Goal: Task Accomplishment & Management: Manage account settings

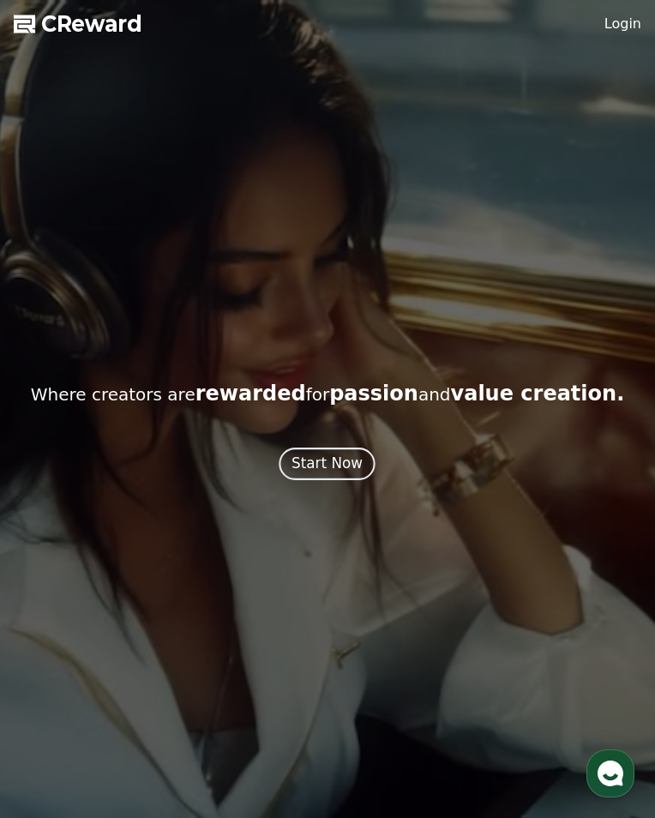
click at [351, 474] on div "Start Now" at bounding box center [327, 463] width 71 height 21
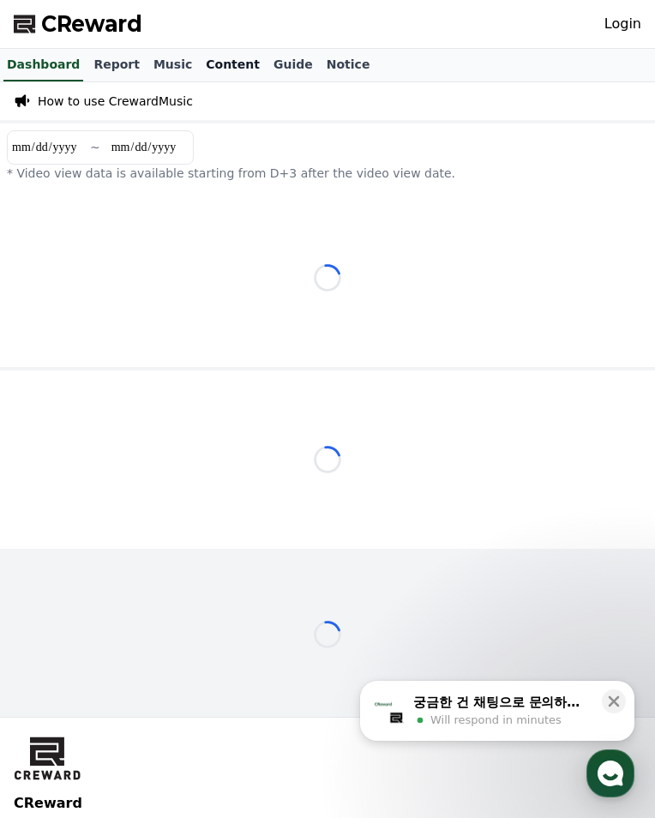
click at [256, 63] on link "Content" at bounding box center [233, 65] width 68 height 33
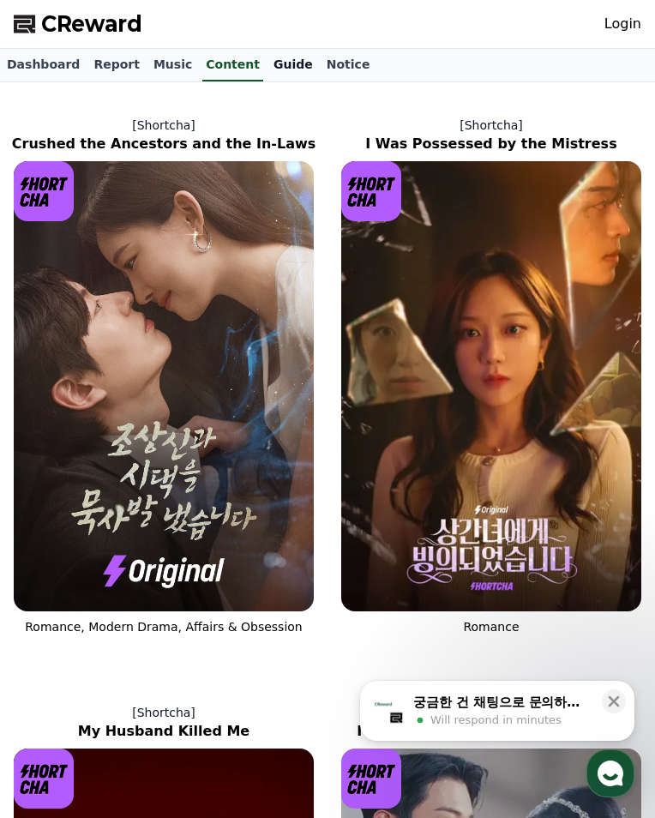
click at [318, 63] on link "Guide" at bounding box center [293, 65] width 53 height 33
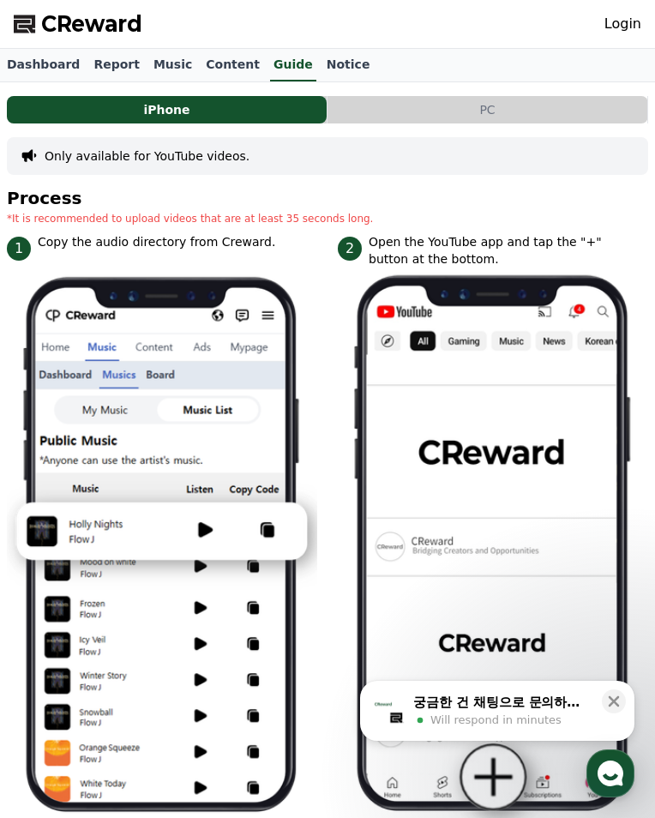
click at [613, 23] on link "Login" at bounding box center [622, 24] width 37 height 21
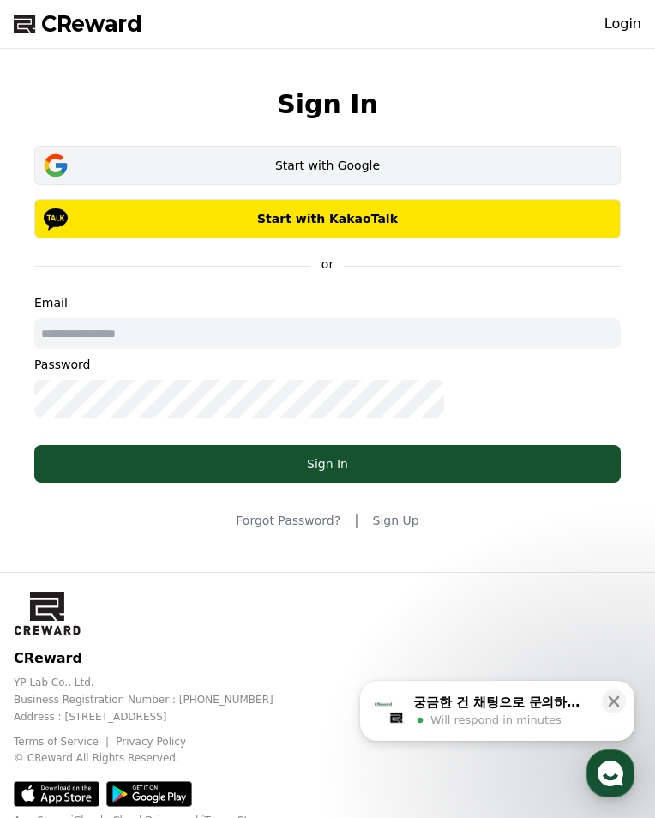
click at [371, 174] on div "Start with Google" at bounding box center [327, 165] width 537 height 17
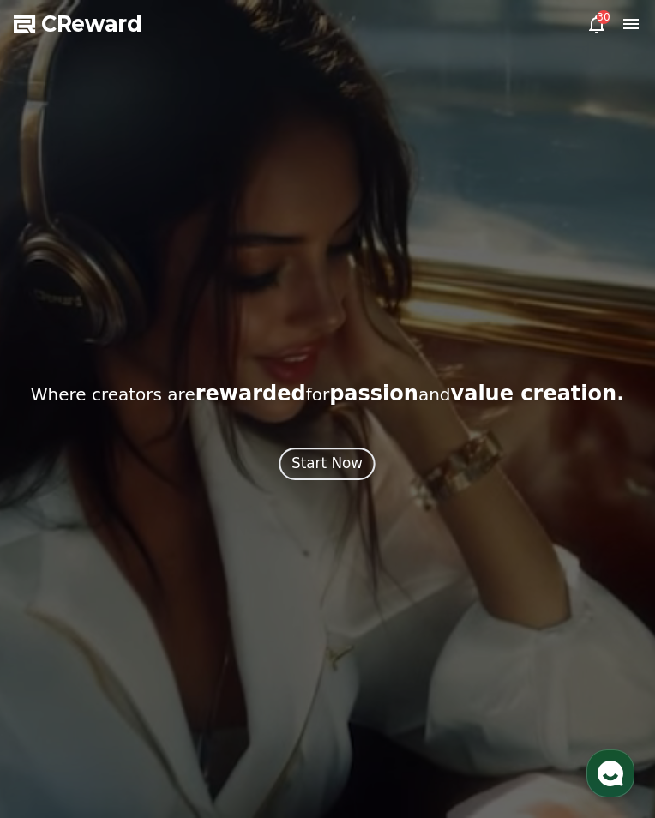
click at [338, 474] on div "Start Now" at bounding box center [327, 463] width 71 height 21
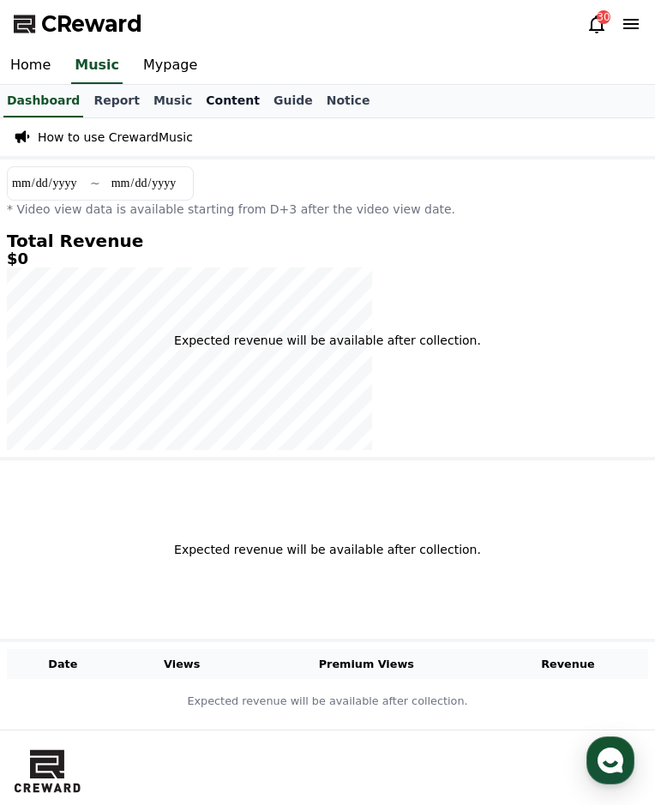
click at [249, 99] on link "Content" at bounding box center [233, 101] width 68 height 33
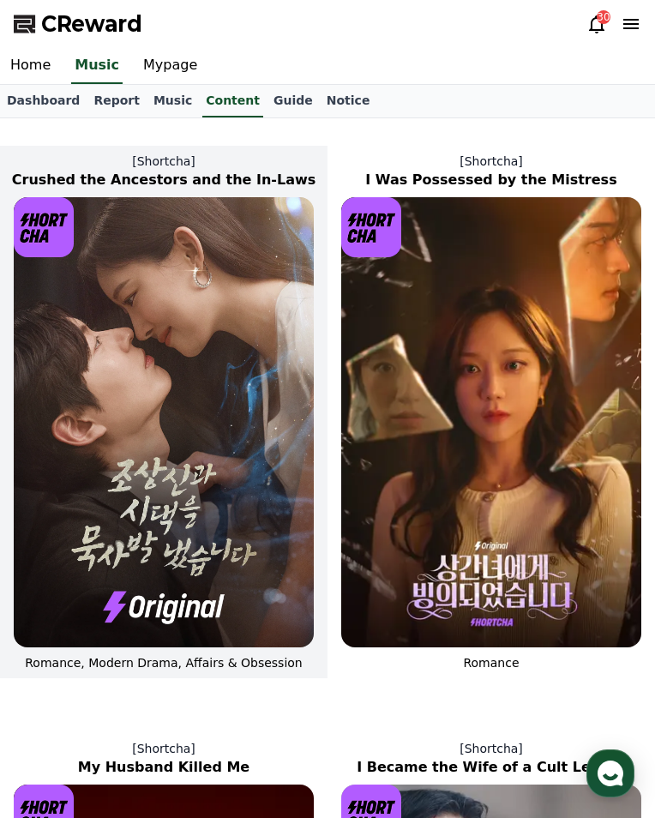
click at [169, 369] on img at bounding box center [164, 422] width 300 height 450
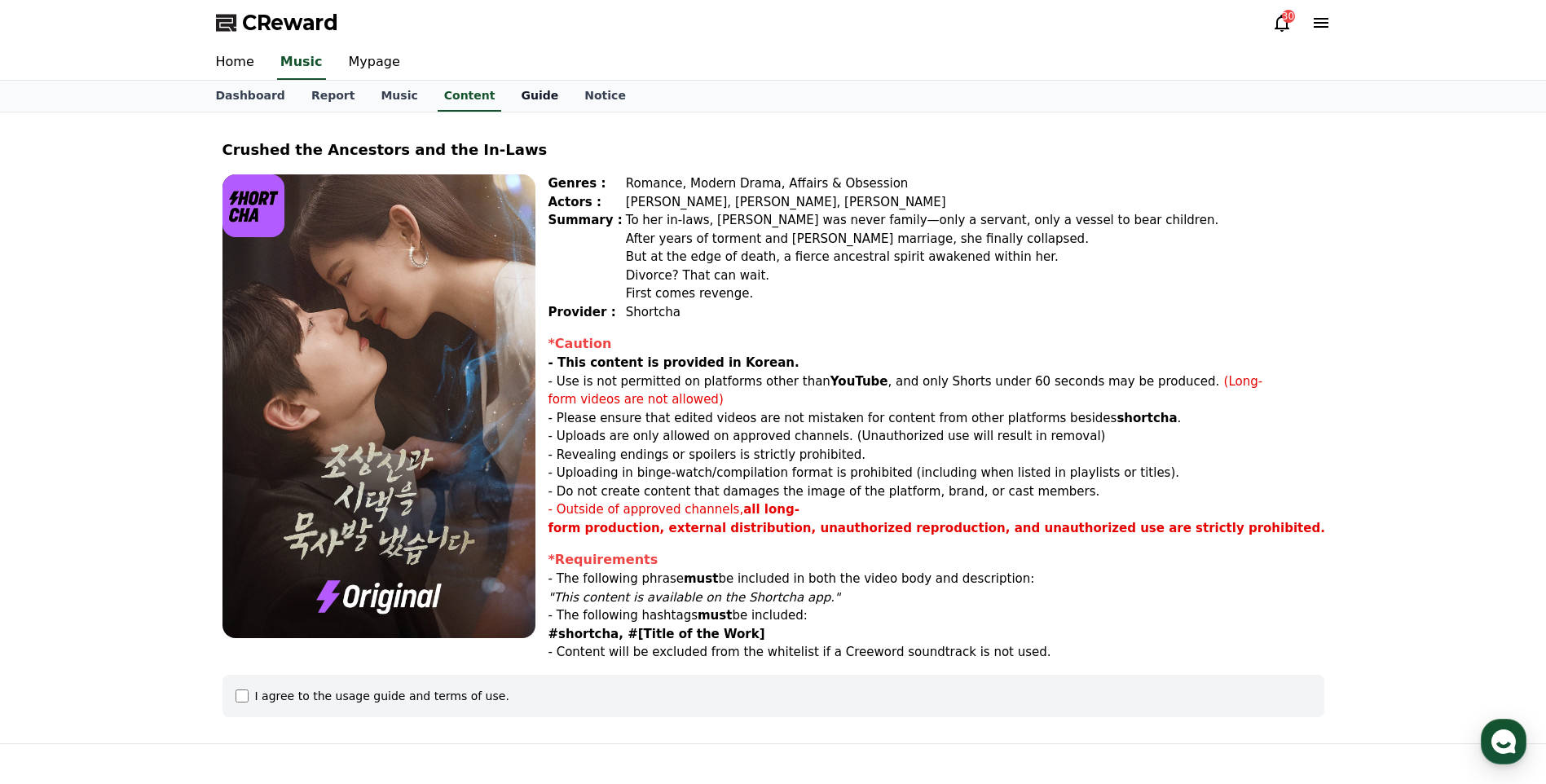
click at [511, 99] on link "Guide" at bounding box center [539, 96] width 64 height 31
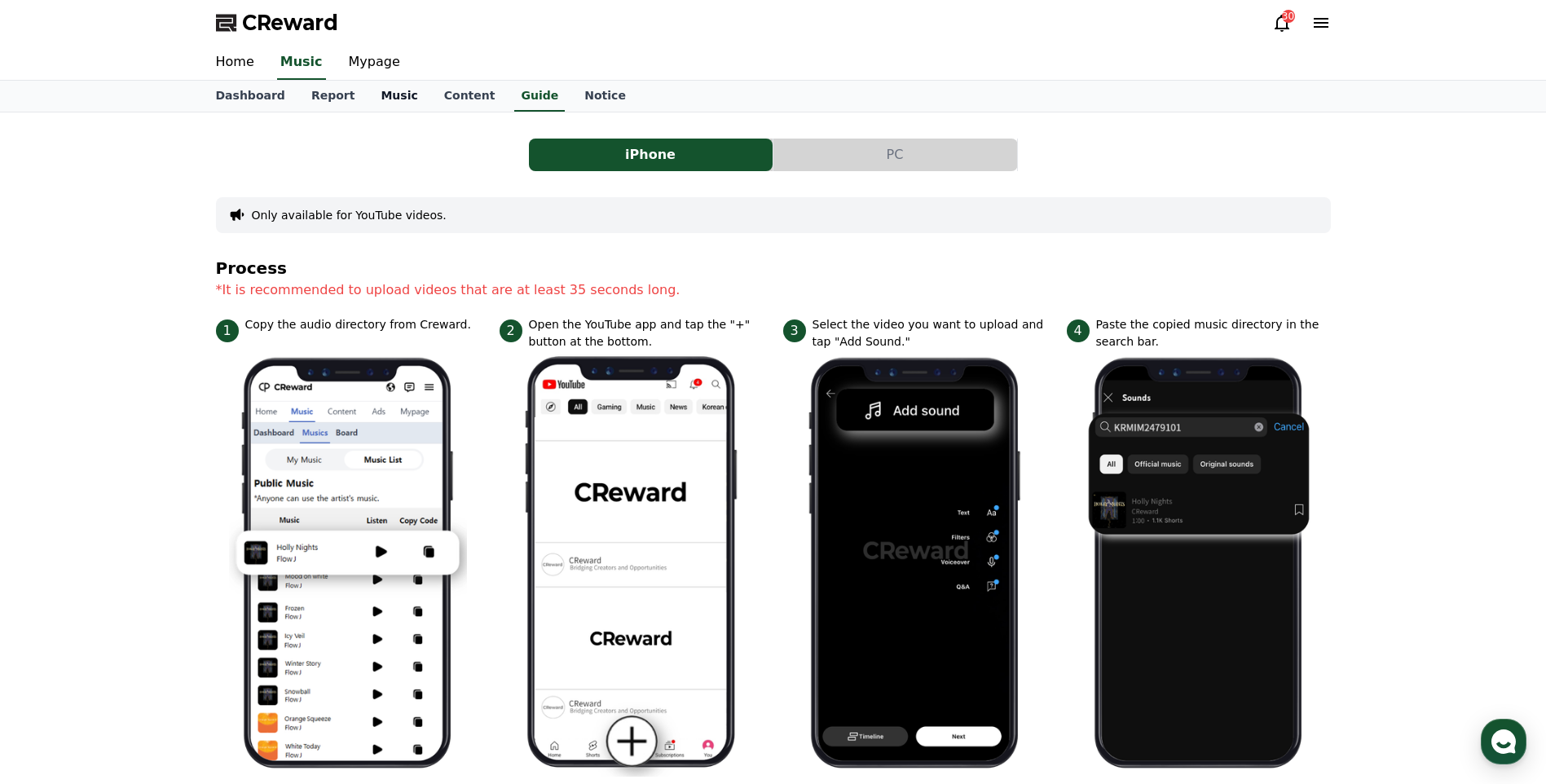
click at [391, 100] on link "Music" at bounding box center [399, 96] width 63 height 31
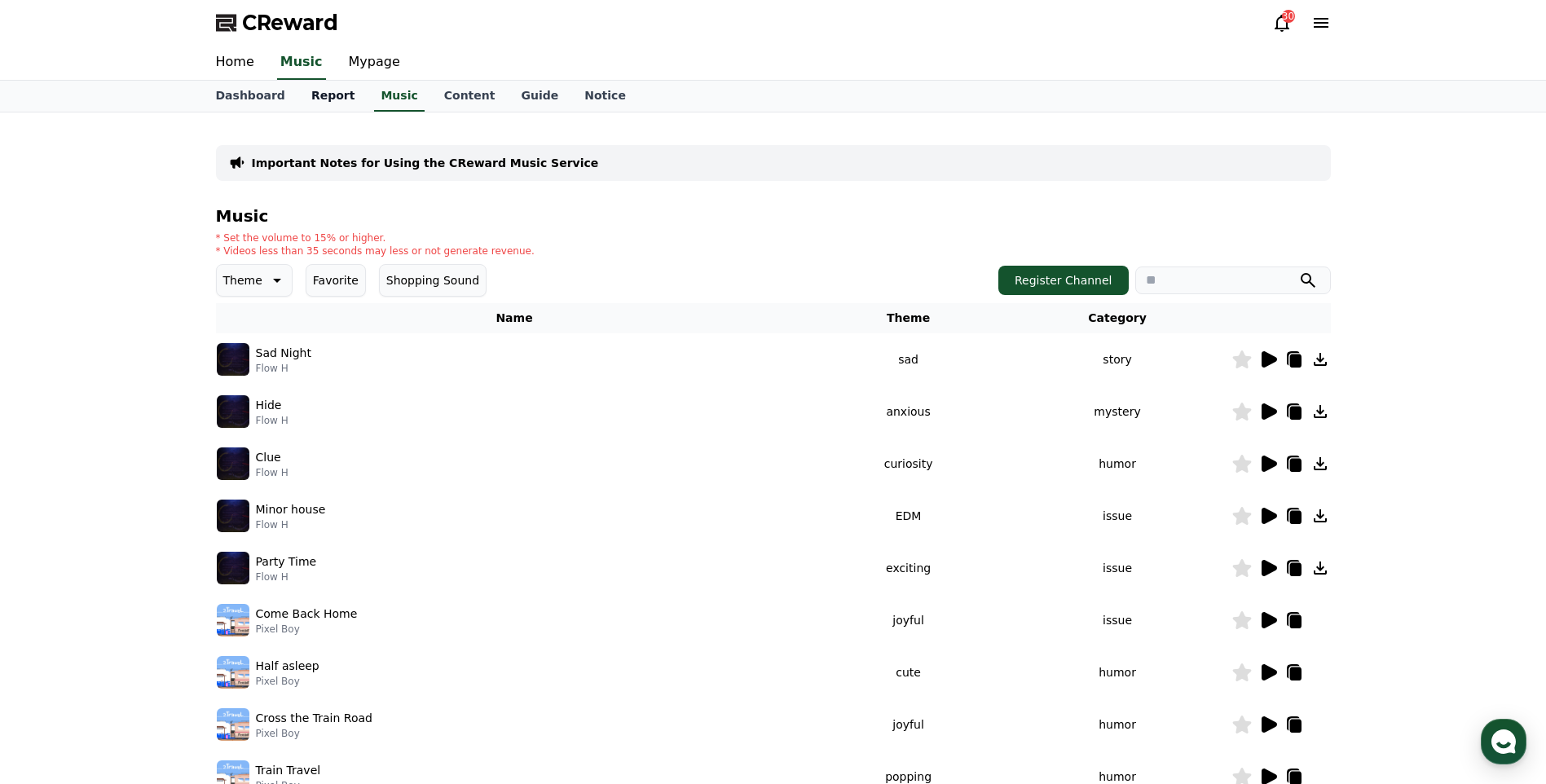
click at [329, 102] on link "Report" at bounding box center [334, 96] width 70 height 31
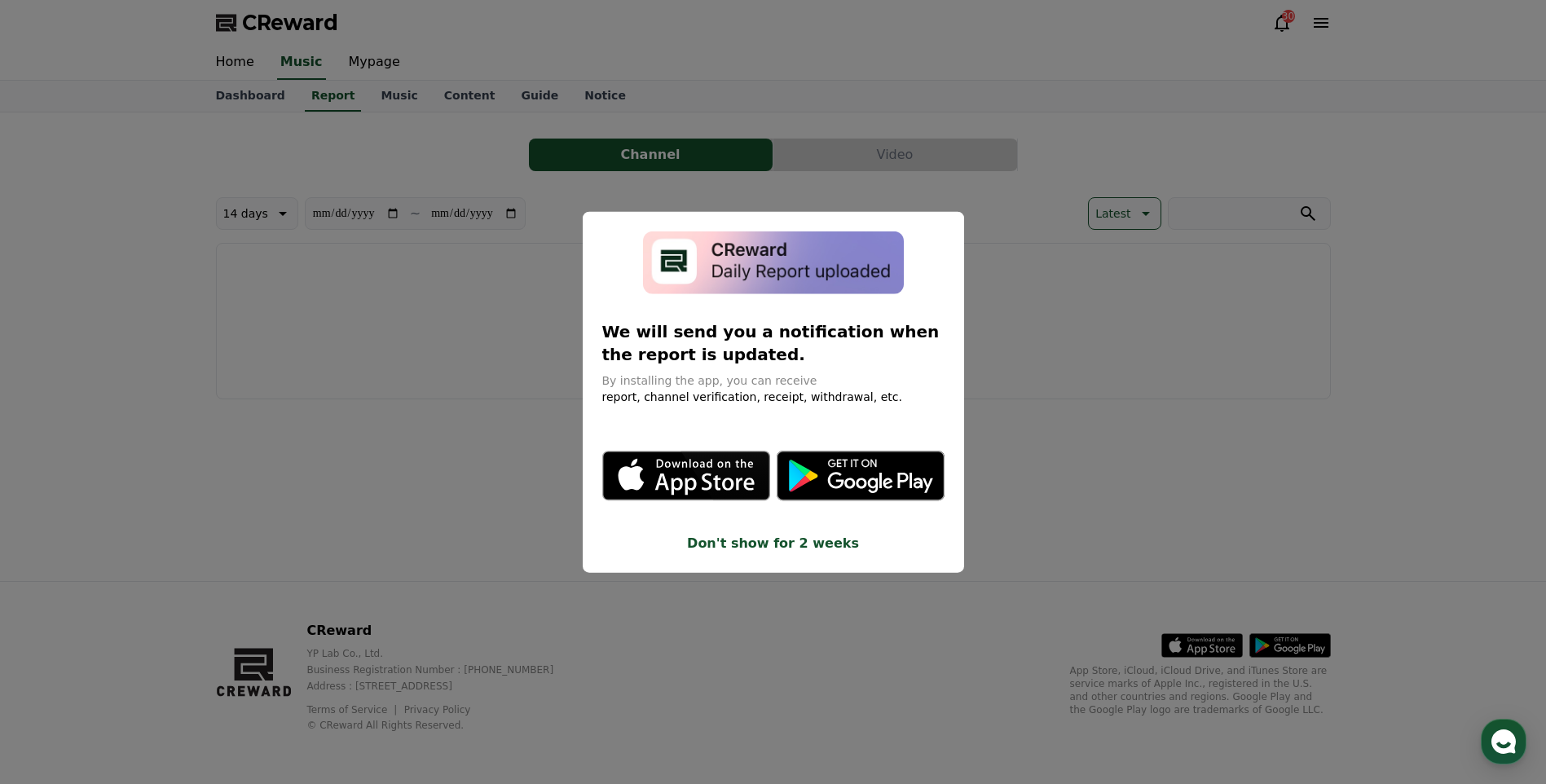
click at [365, 65] on button "close modal" at bounding box center [773, 392] width 1546 height 784
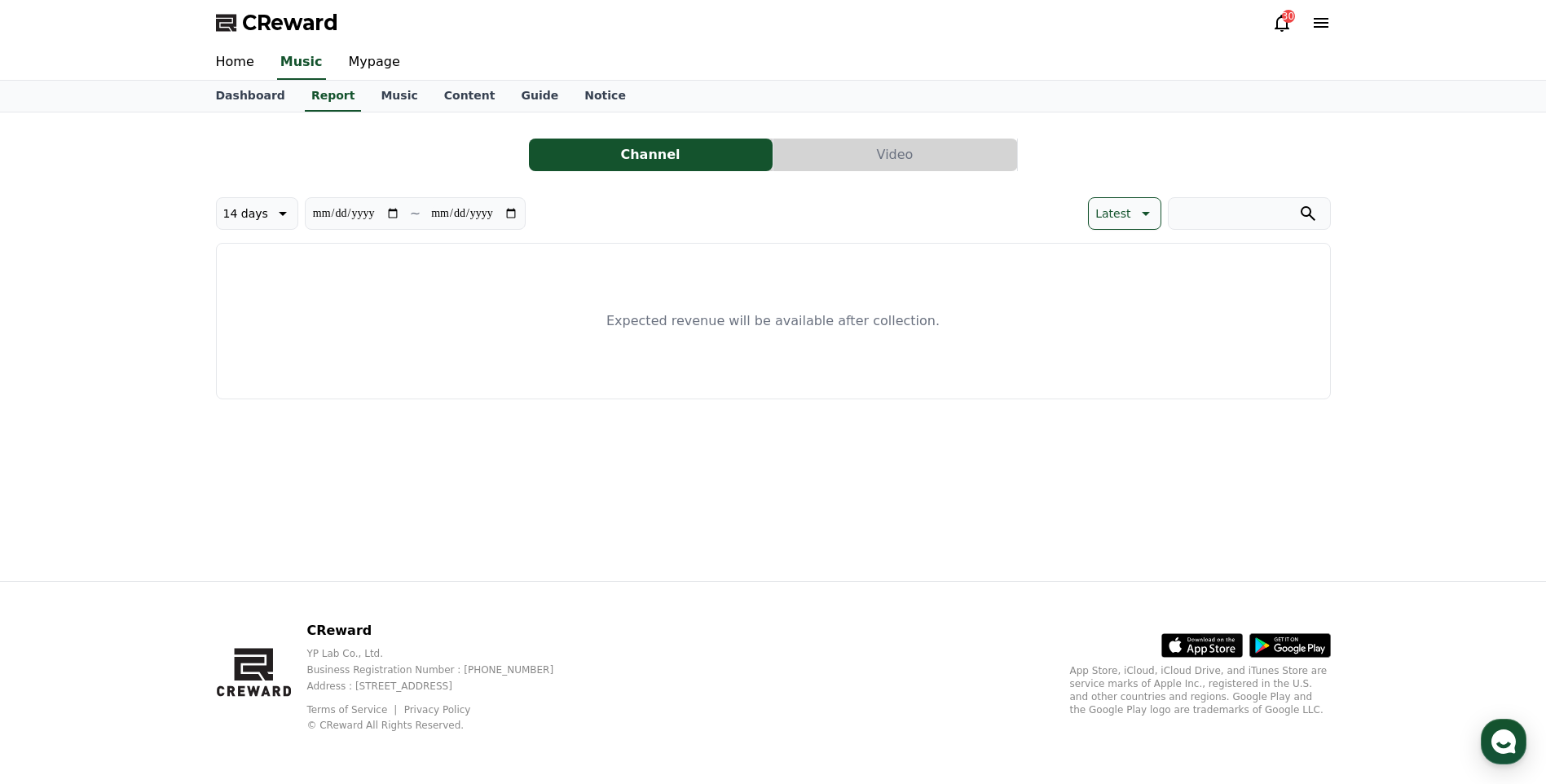
click at [365, 65] on link "Mypage" at bounding box center [374, 63] width 77 height 34
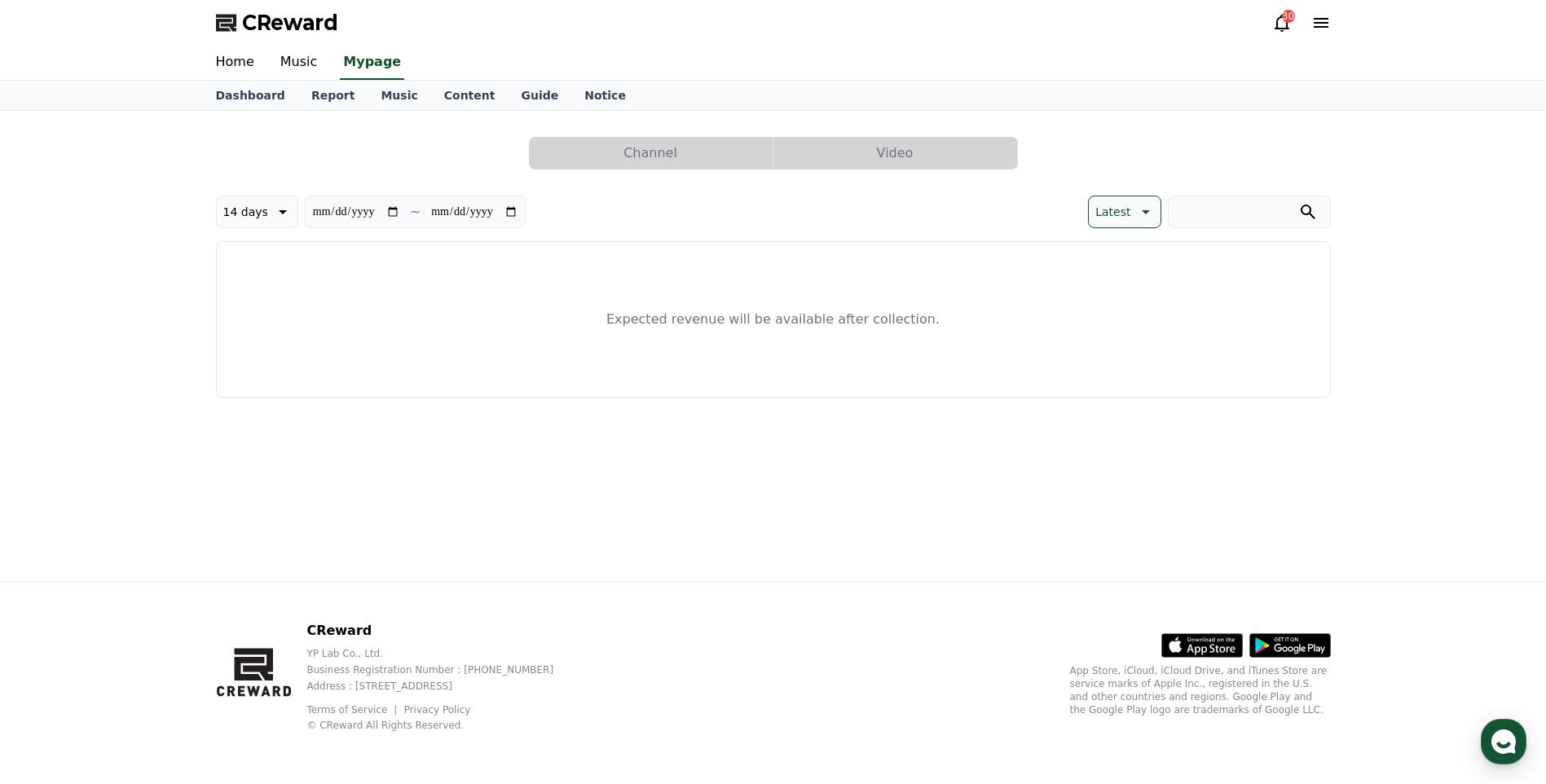
select select "**********"
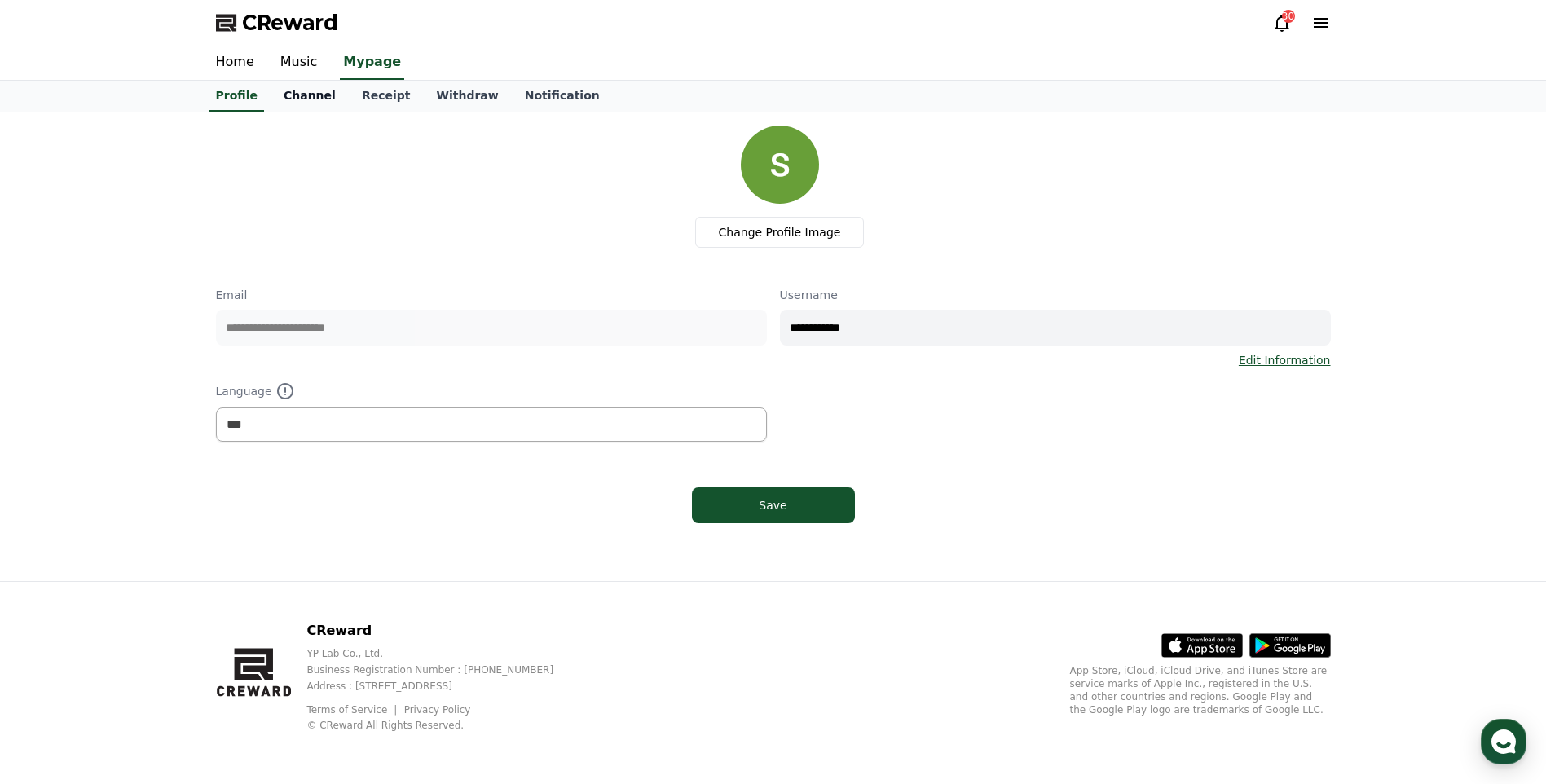
click at [303, 100] on link "Channel" at bounding box center [310, 96] width 78 height 31
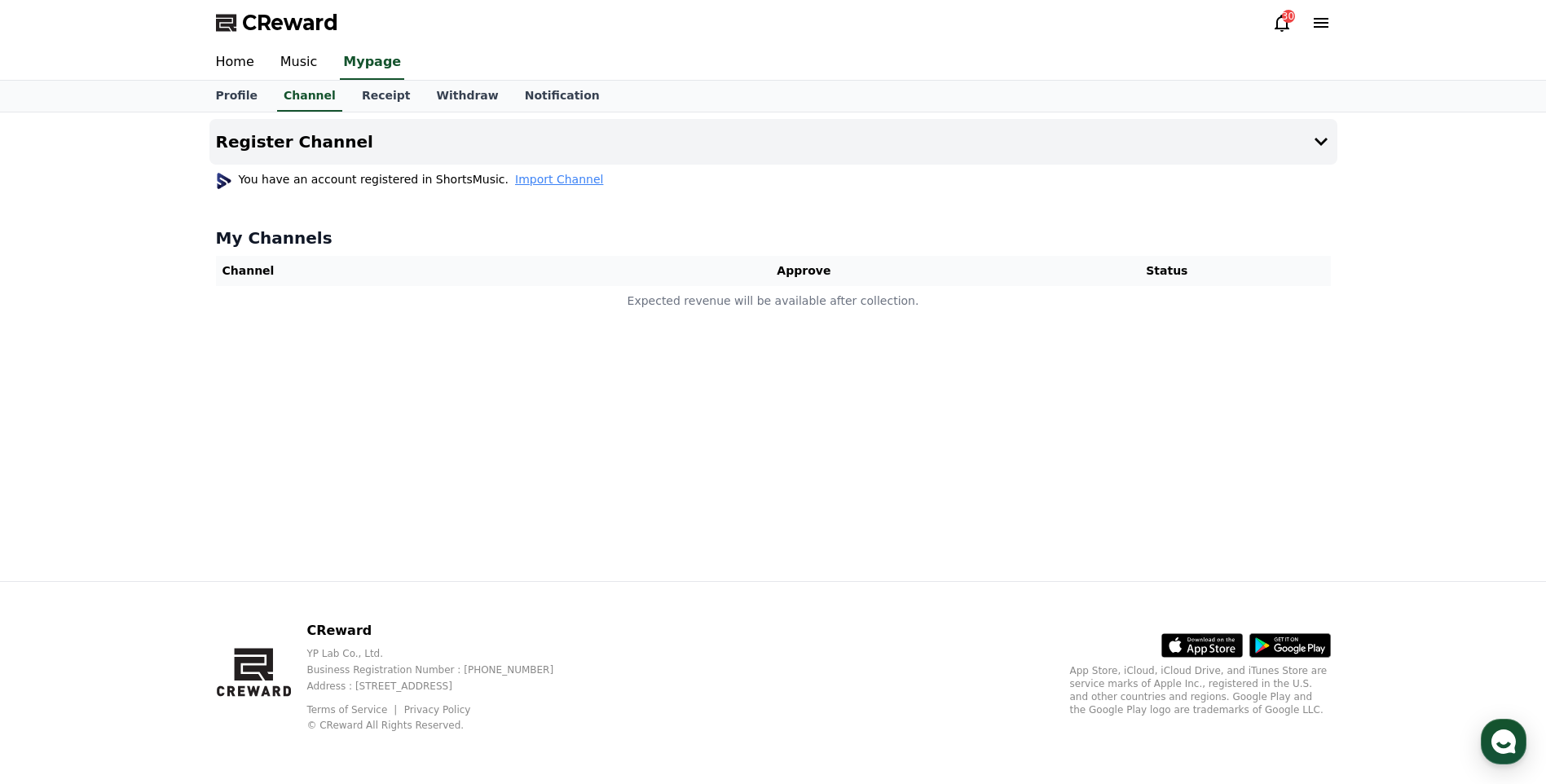
click at [519, 180] on span "Import Channel" at bounding box center [559, 179] width 88 height 16
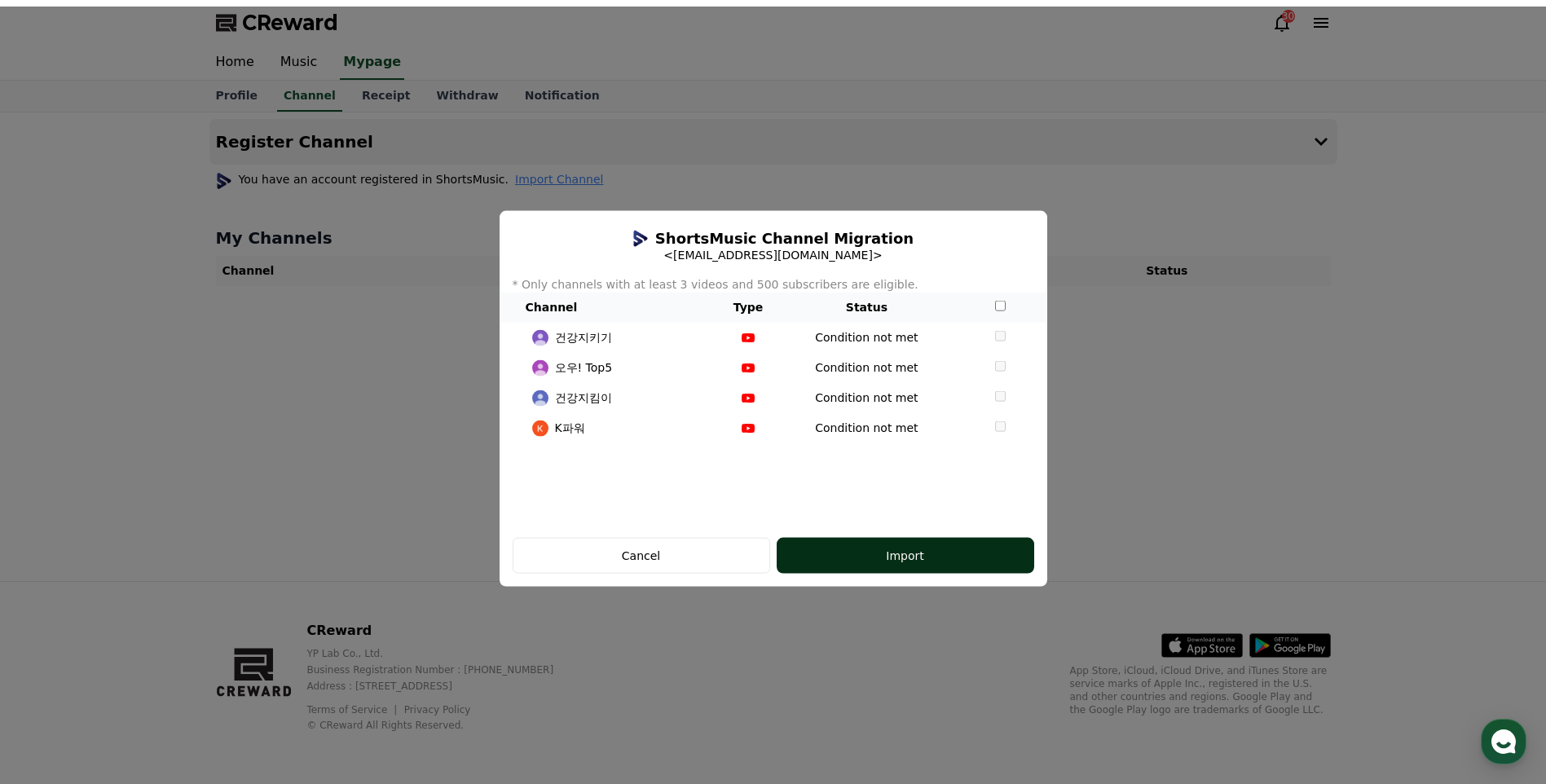
click at [622, 558] on div "Import" at bounding box center [905, 554] width 192 height 16
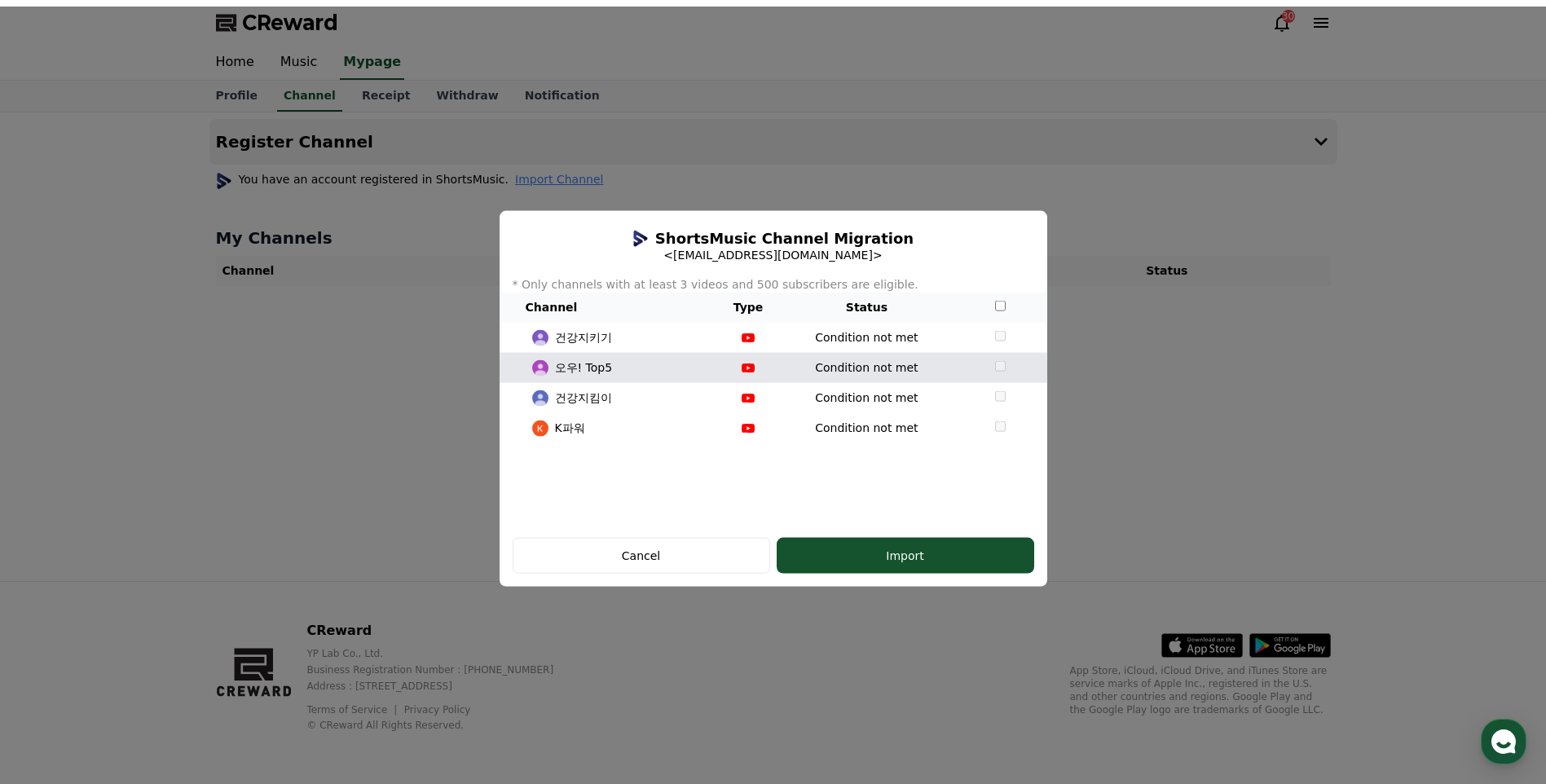
click at [622, 373] on td "modal" at bounding box center [1000, 368] width 94 height 30
click at [622, 372] on td "modal" at bounding box center [1000, 368] width 94 height 30
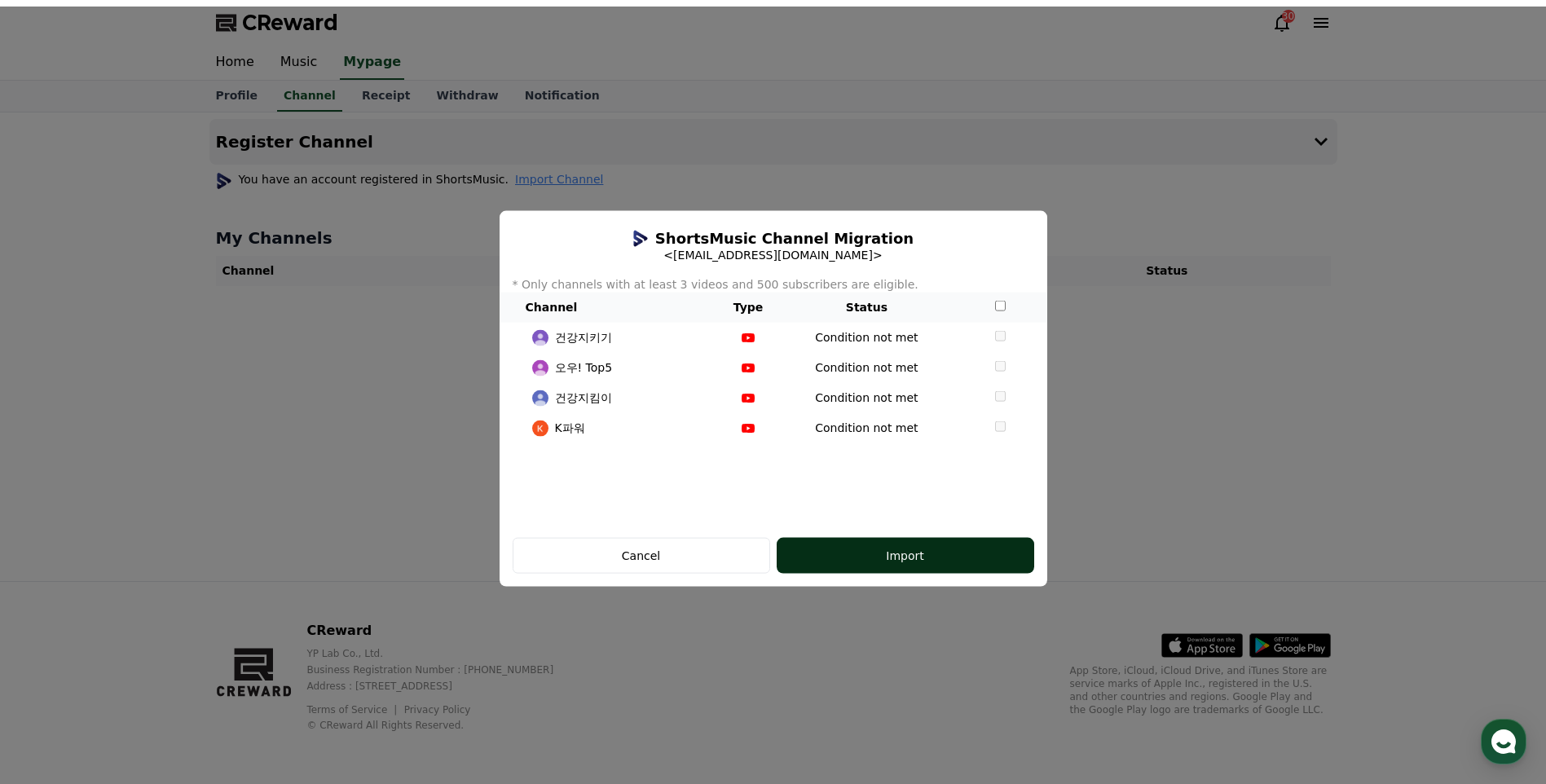
click at [622, 556] on div "Import" at bounding box center [905, 554] width 192 height 16
click at [379, 94] on button "close modal" at bounding box center [773, 398] width 1546 height 784
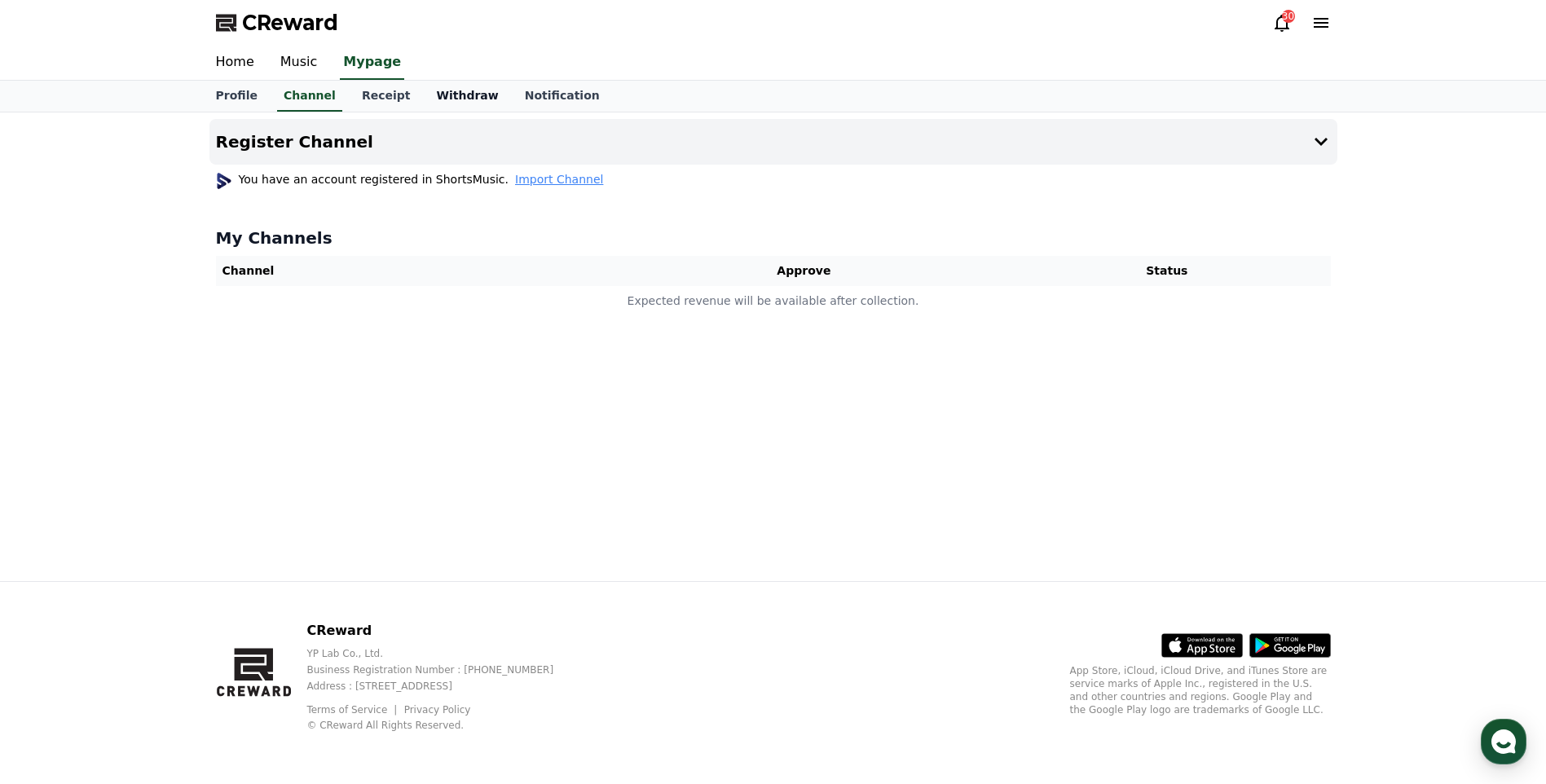
click at [455, 102] on link "Withdraw" at bounding box center [467, 96] width 88 height 31
click at [531, 103] on link "Notification" at bounding box center [562, 96] width 101 height 31
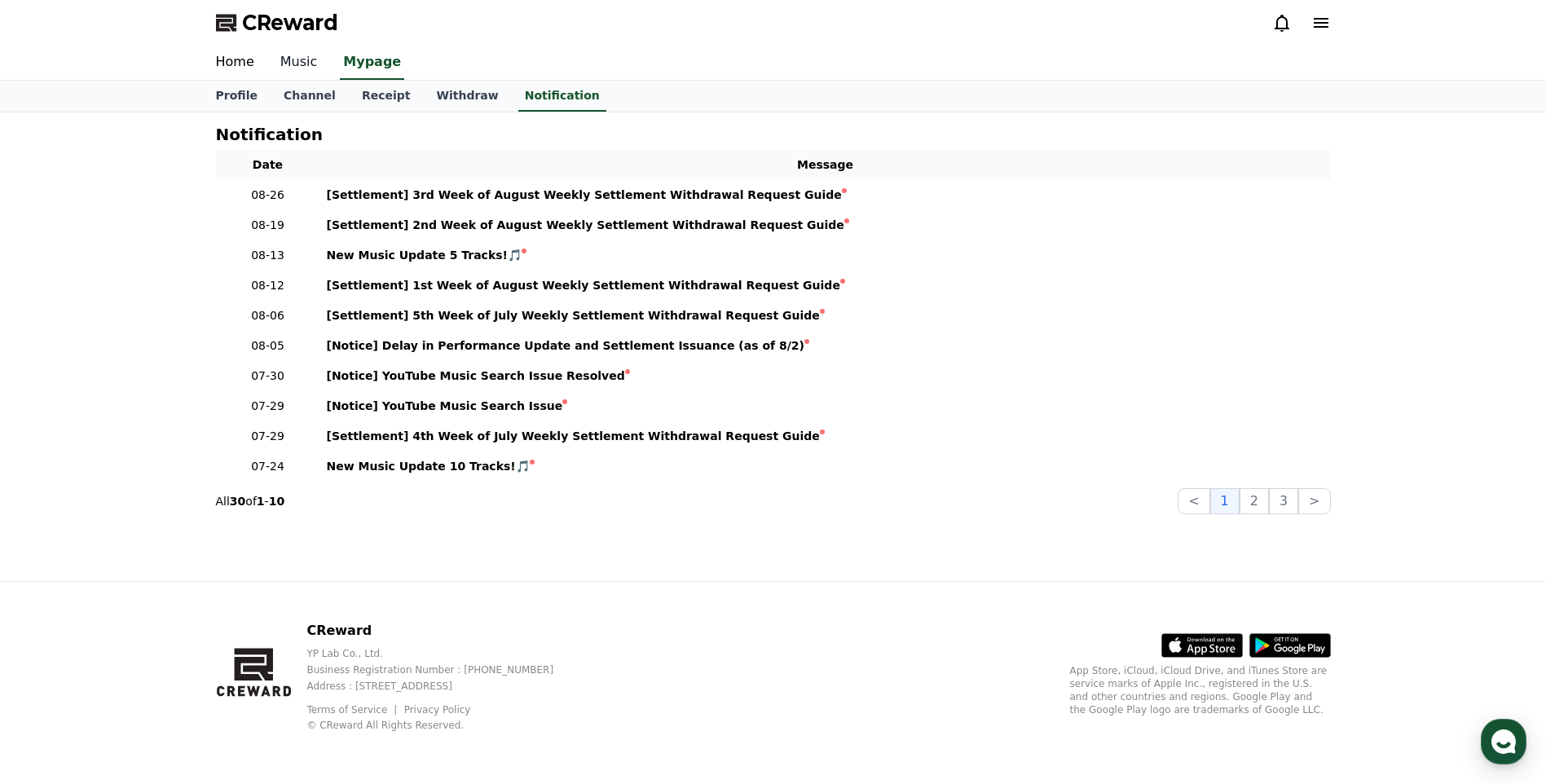
click at [290, 61] on link "Music" at bounding box center [299, 63] width 64 height 34
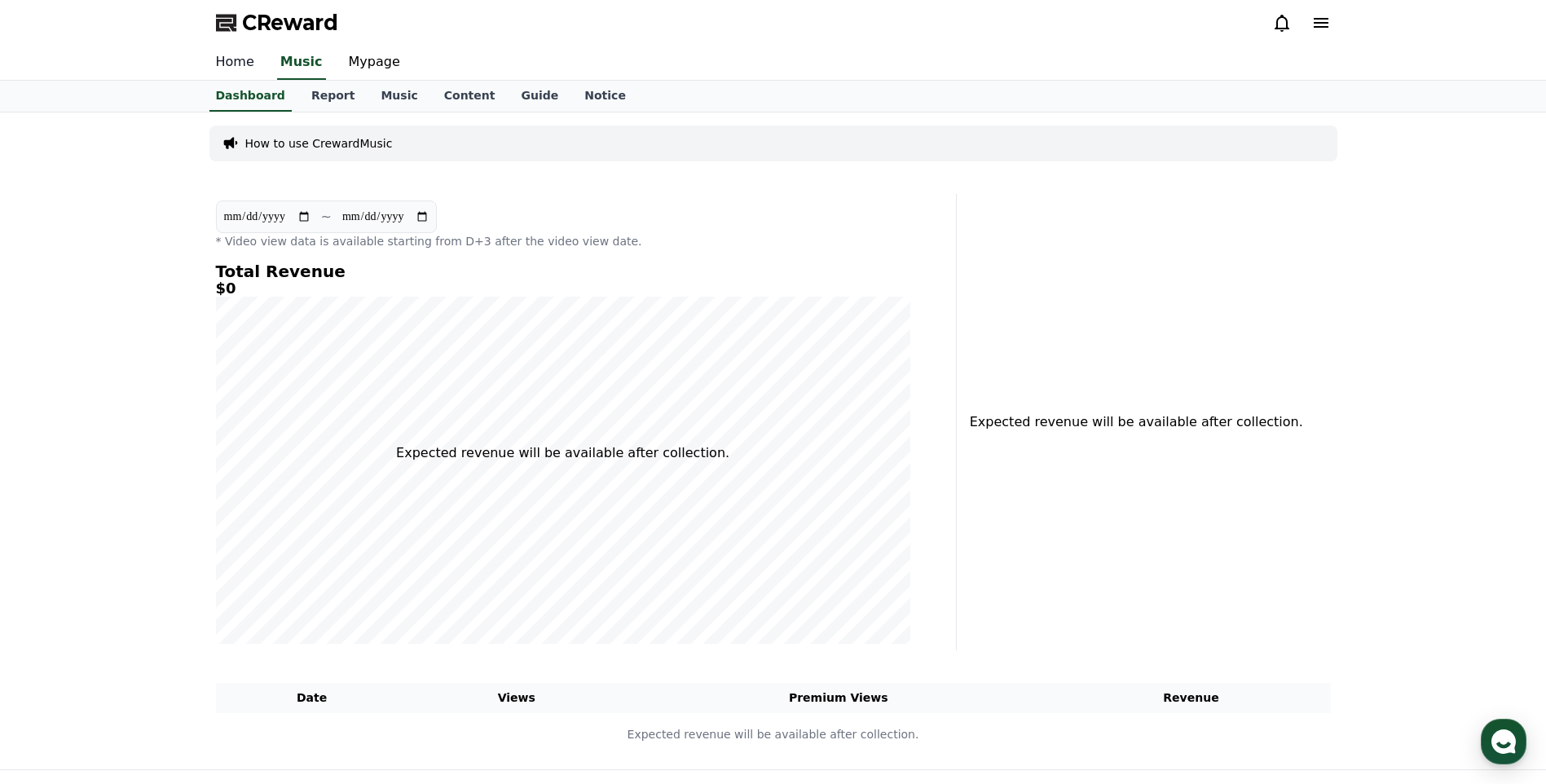
click at [238, 69] on link "Home" at bounding box center [235, 63] width 65 height 34
